Goal: Navigation & Orientation: Find specific page/section

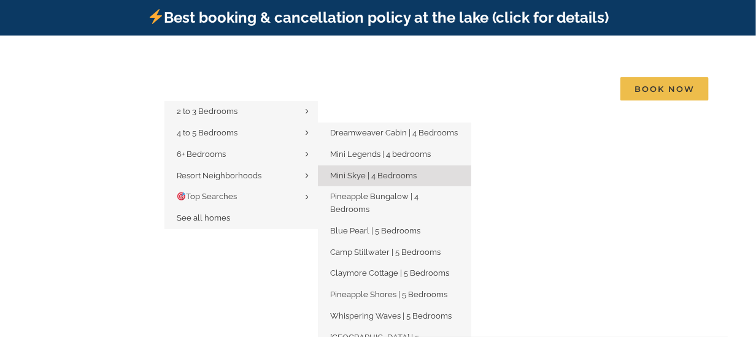
click at [404, 171] on span "Mini Skye | 4 Bedrooms" at bounding box center [373, 175] width 87 height 9
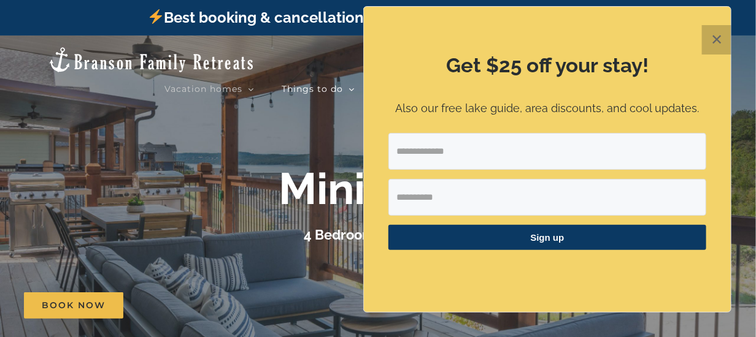
click at [710, 42] on button "✕" at bounding box center [716, 39] width 29 height 29
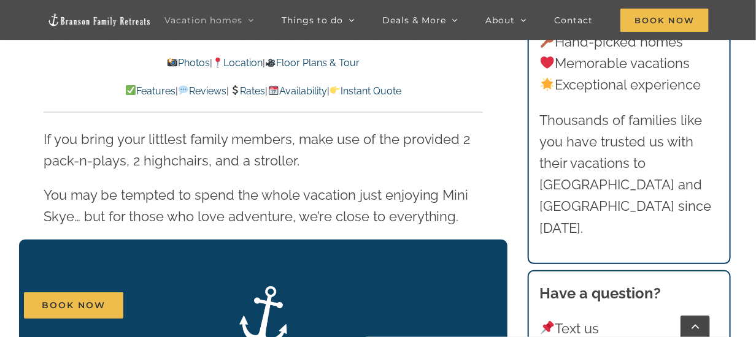
scroll to position [2025, 0]
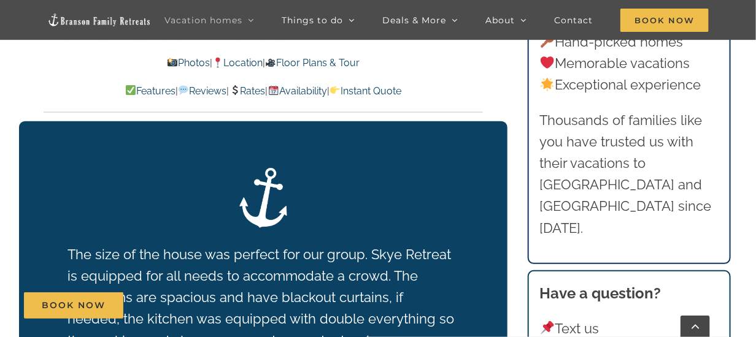
click at [340, 62] on link "Floor Plans & Tour" at bounding box center [312, 63] width 94 height 12
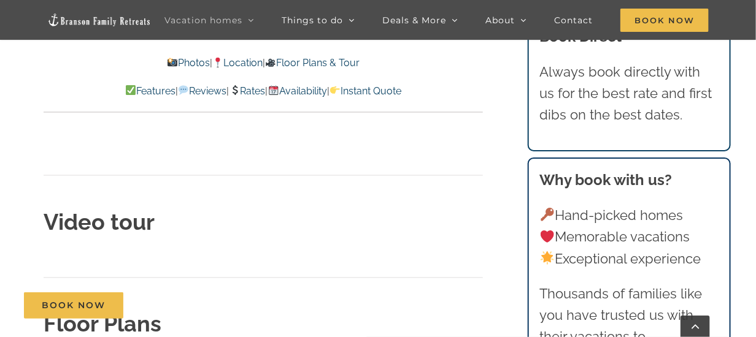
scroll to position [4038, 0]
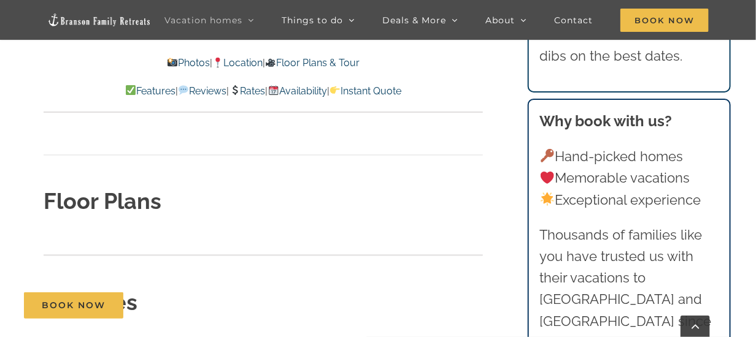
click at [333, 64] on link "Floor Plans & Tour" at bounding box center [312, 63] width 94 height 12
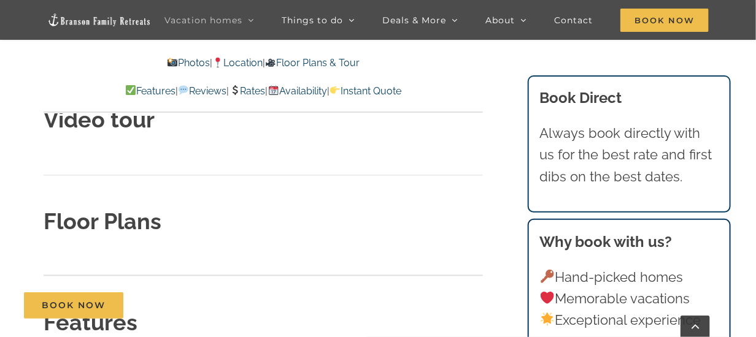
scroll to position [3976, 0]
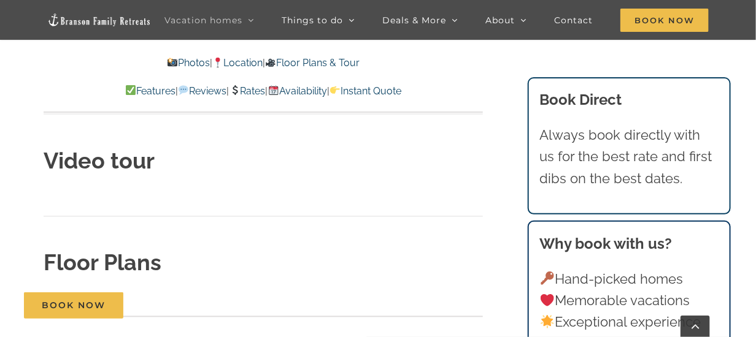
click at [136, 148] on strong "Video tour" at bounding box center [99, 161] width 111 height 26
